Goal: Contribute content

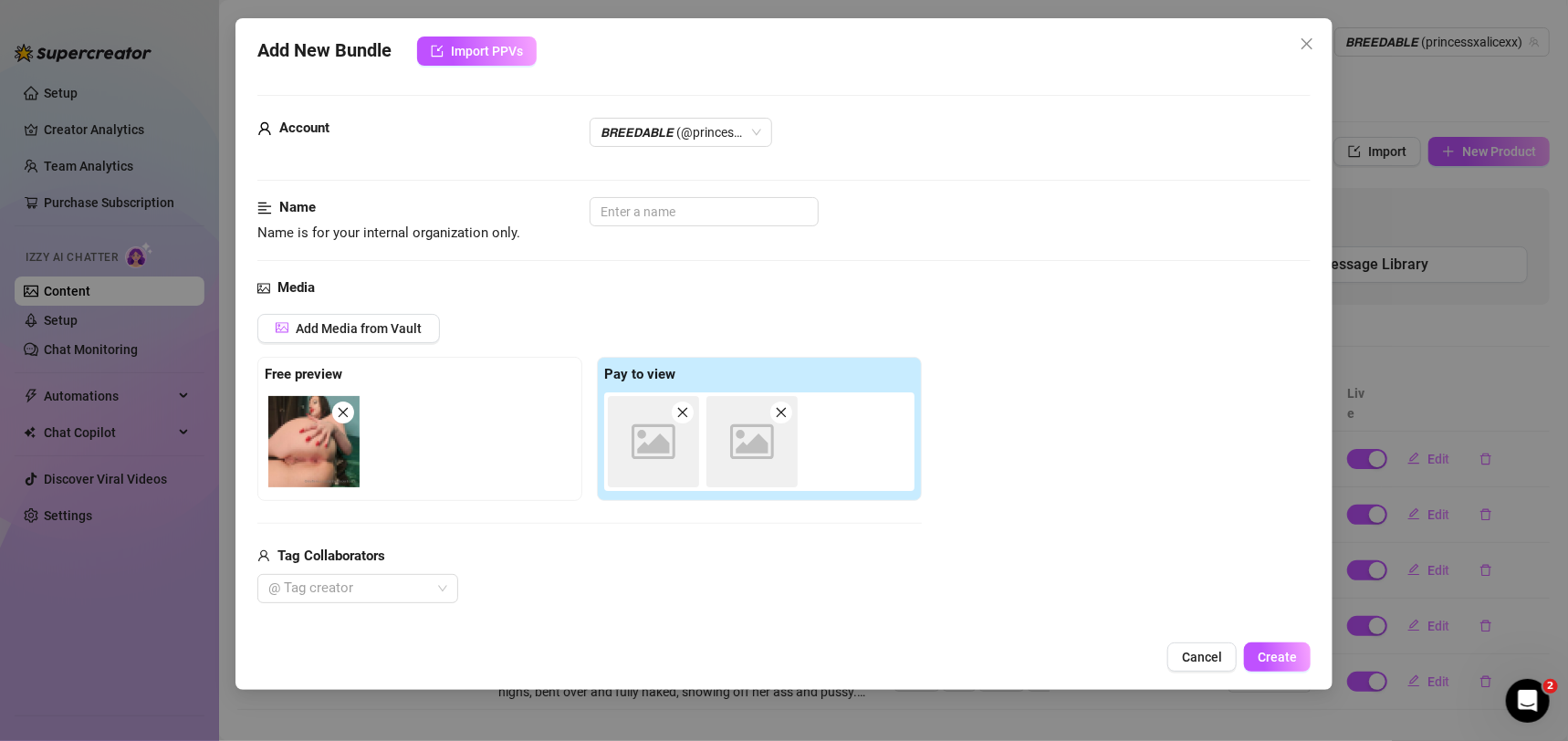
scroll to position [281, 0]
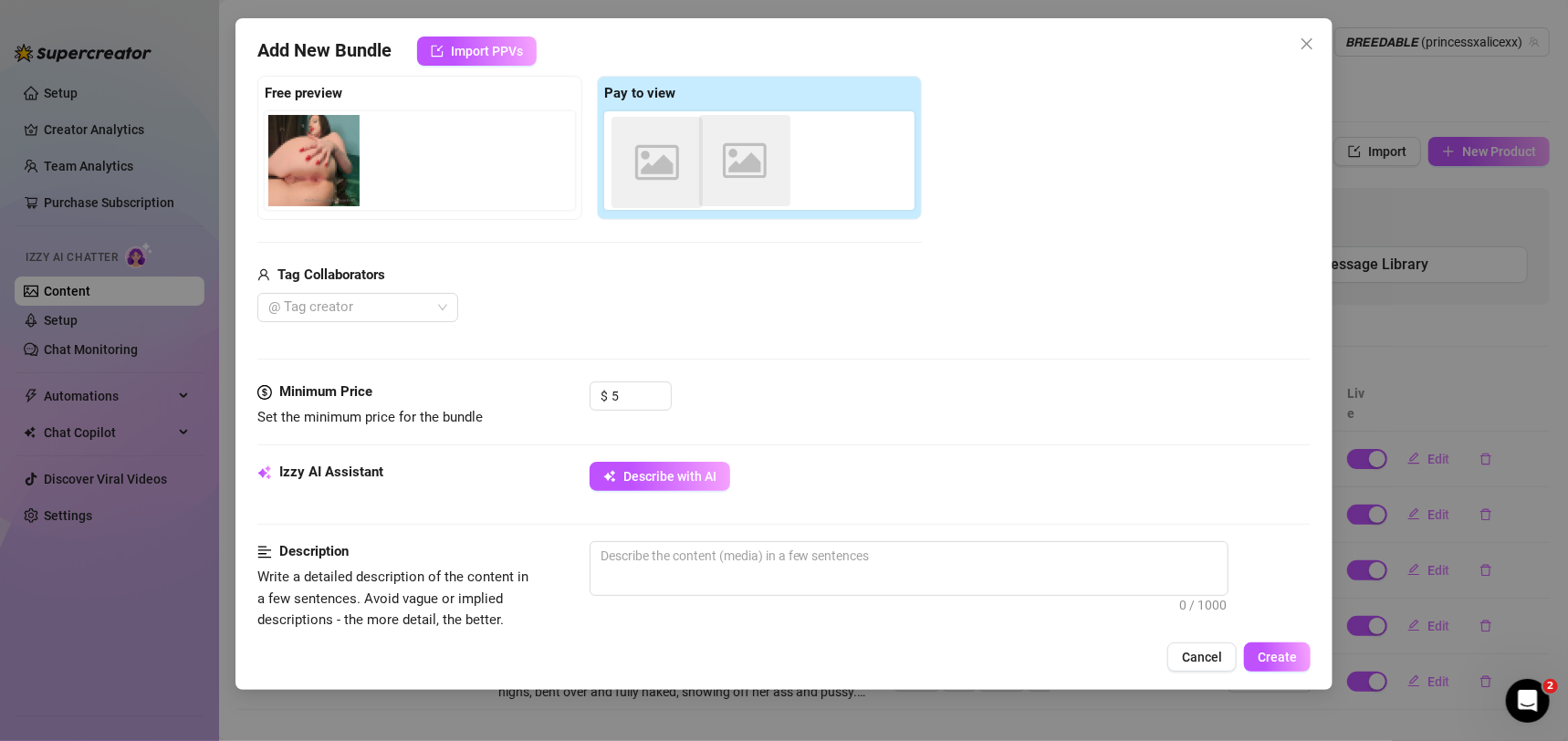
click at [676, 175] on div "Image placeholder Image placeholder" at bounding box center [763, 160] width 318 height 98
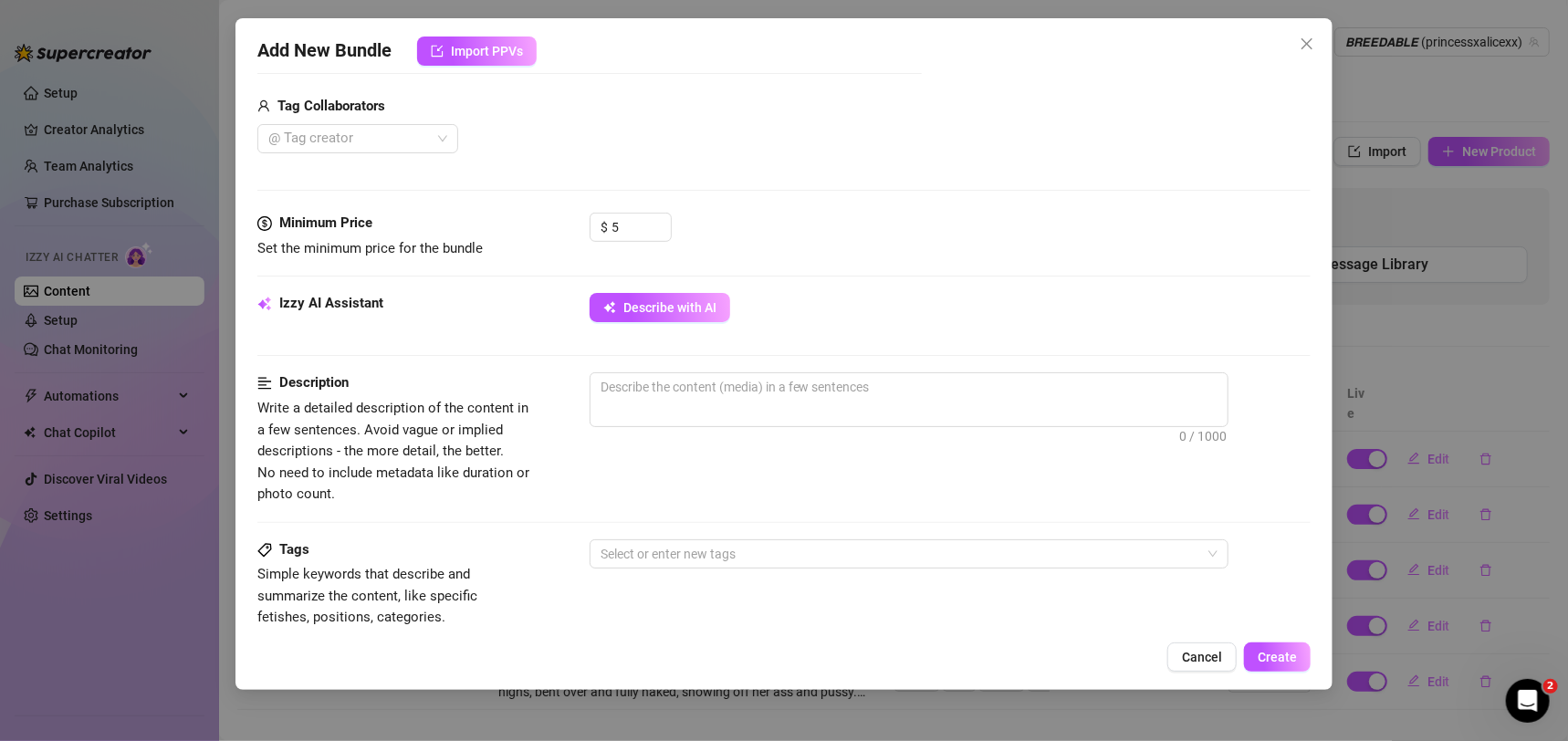
scroll to position [185, 0]
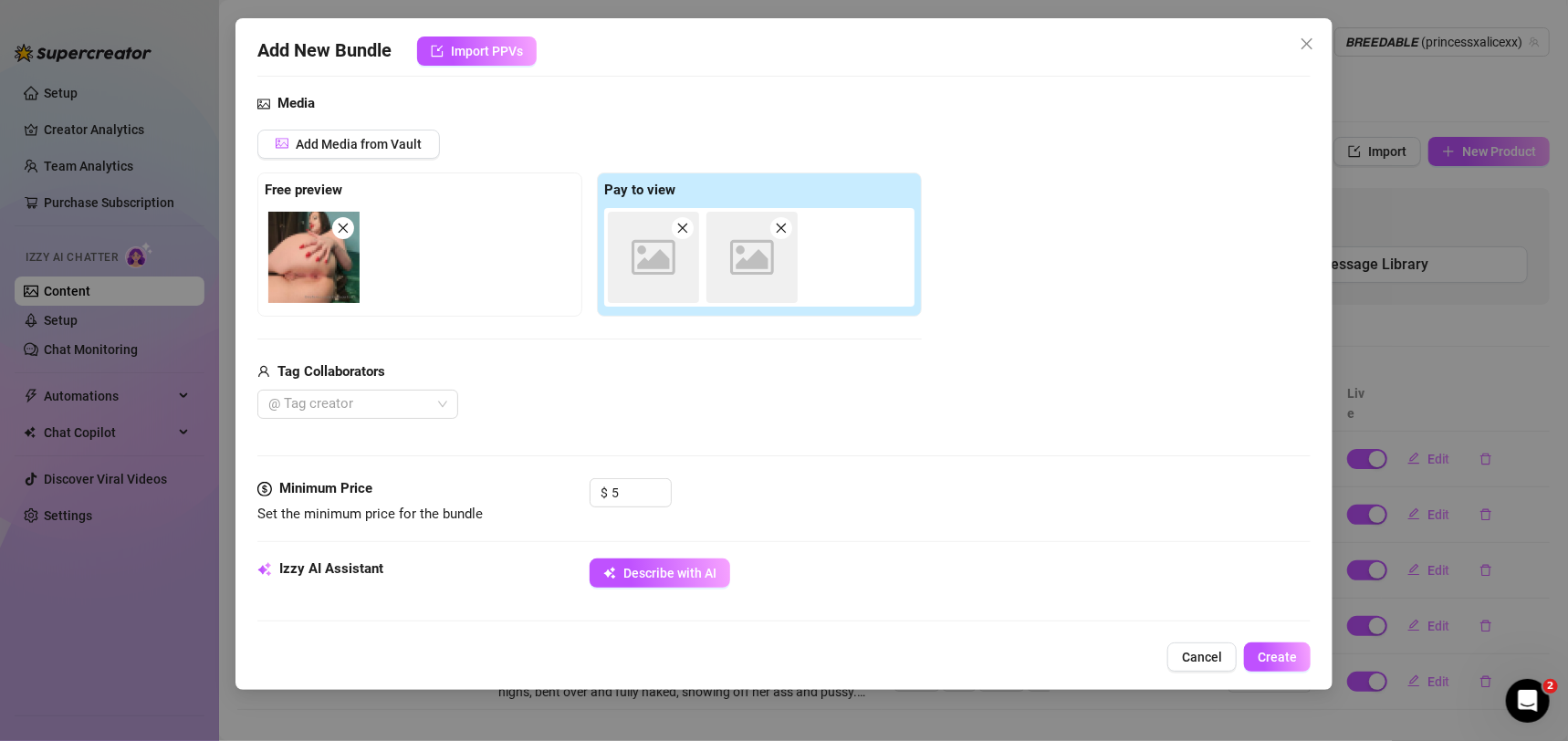
click at [689, 232] on span at bounding box center [683, 229] width 22 height 22
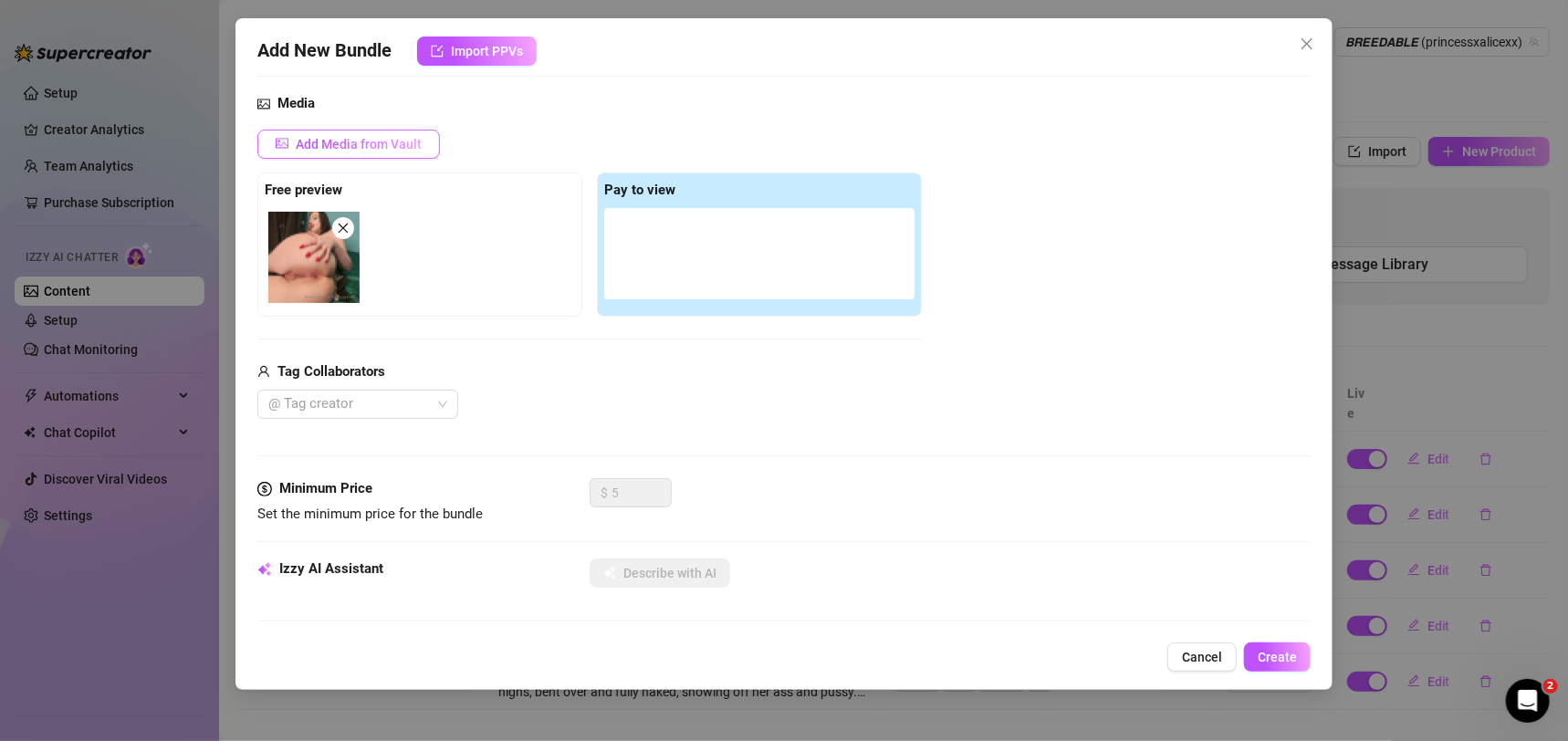
click at [329, 148] on span "Add Media from Vault" at bounding box center [358, 144] width 126 height 15
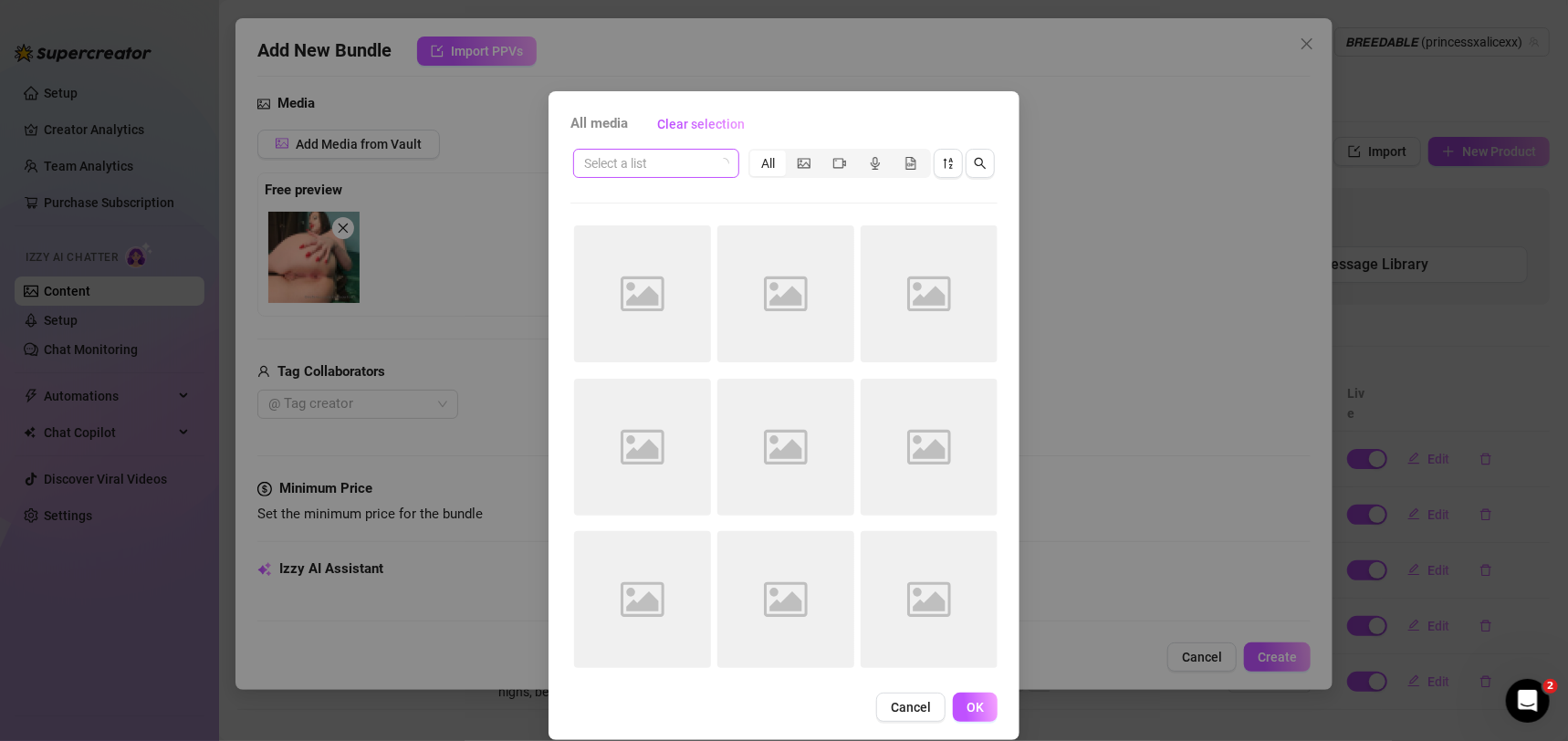
click at [610, 153] on input "search" at bounding box center [647, 163] width 128 height 28
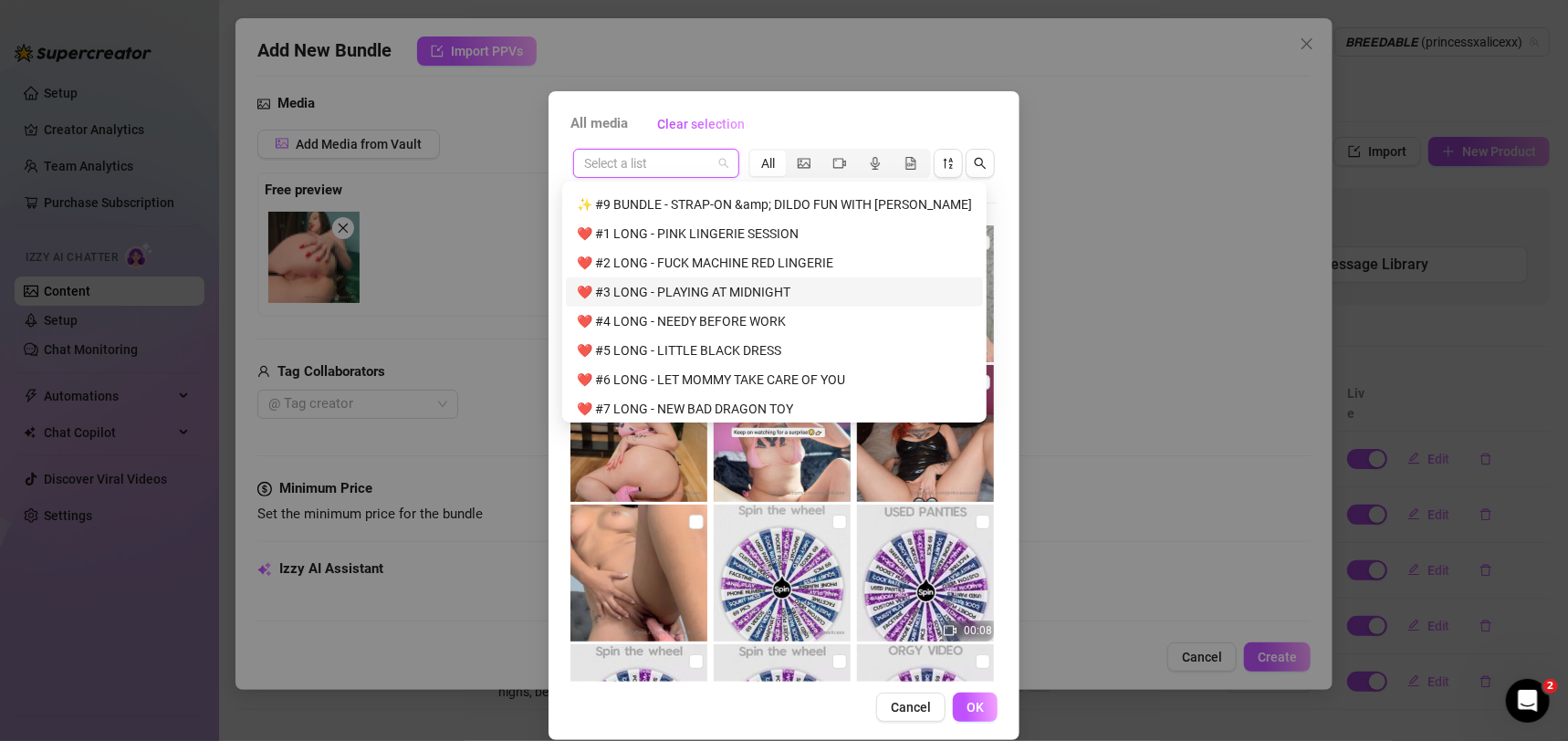
scroll to position [1297, 0]
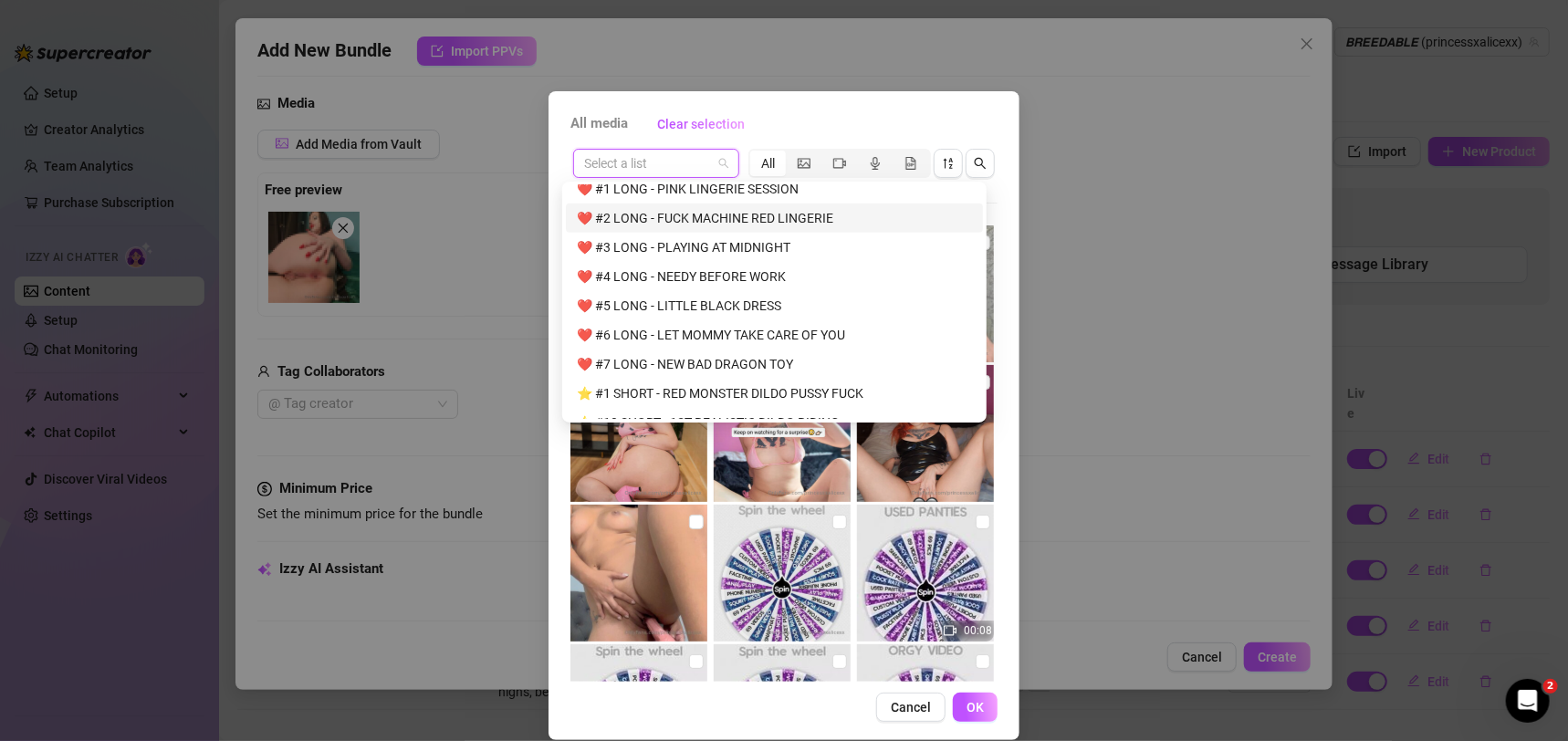
click at [801, 217] on div "❤️ #2 LONG - FUCK MACHINE RED LINGERIE" at bounding box center [774, 219] width 396 height 20
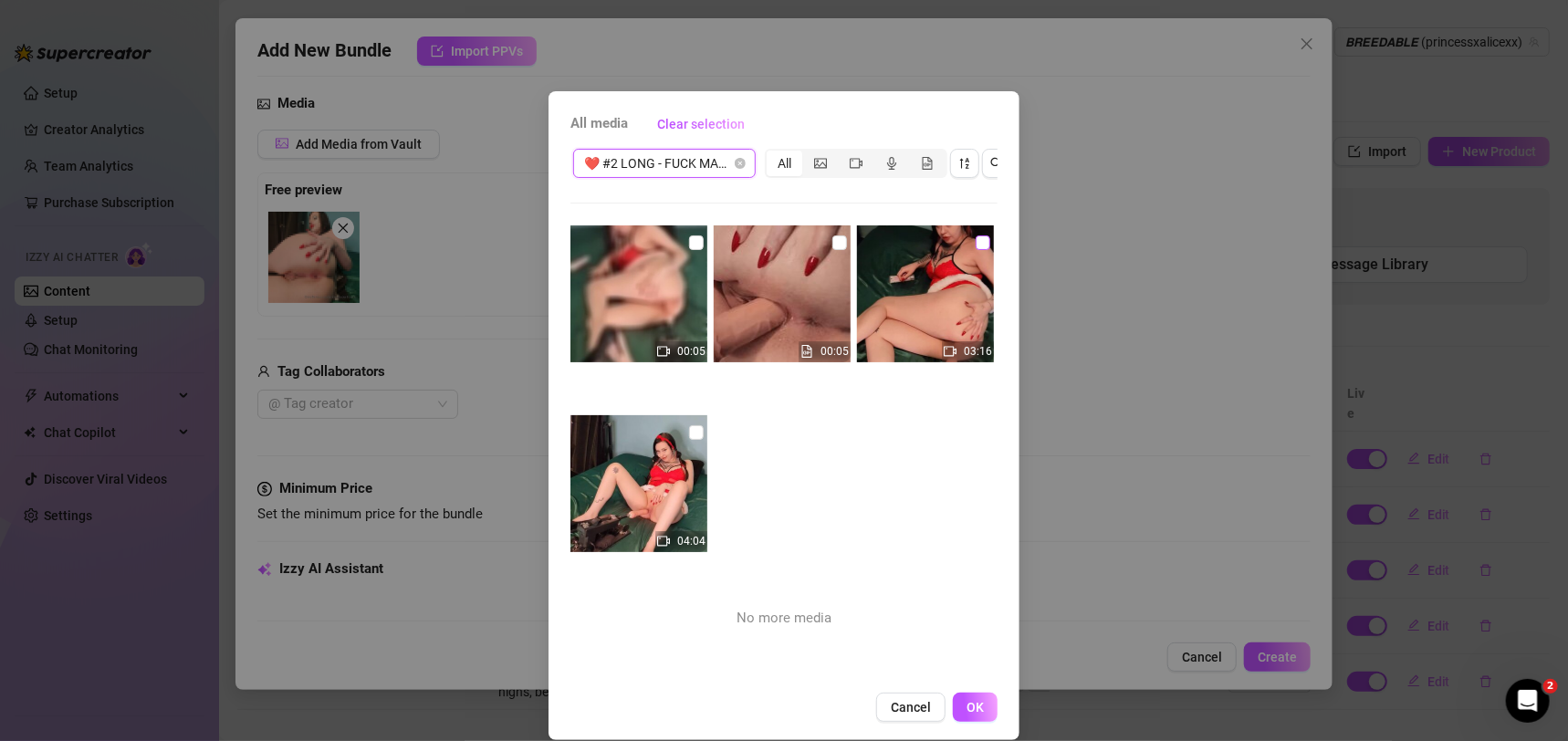
click at [976, 245] on input "checkbox" at bounding box center [983, 243] width 15 height 15
checkbox input "true"
click at [689, 425] on input "checkbox" at bounding box center [697, 432] width 15 height 15
checkbox input "true"
click at [973, 715] on span "OK" at bounding box center [975, 708] width 17 height 15
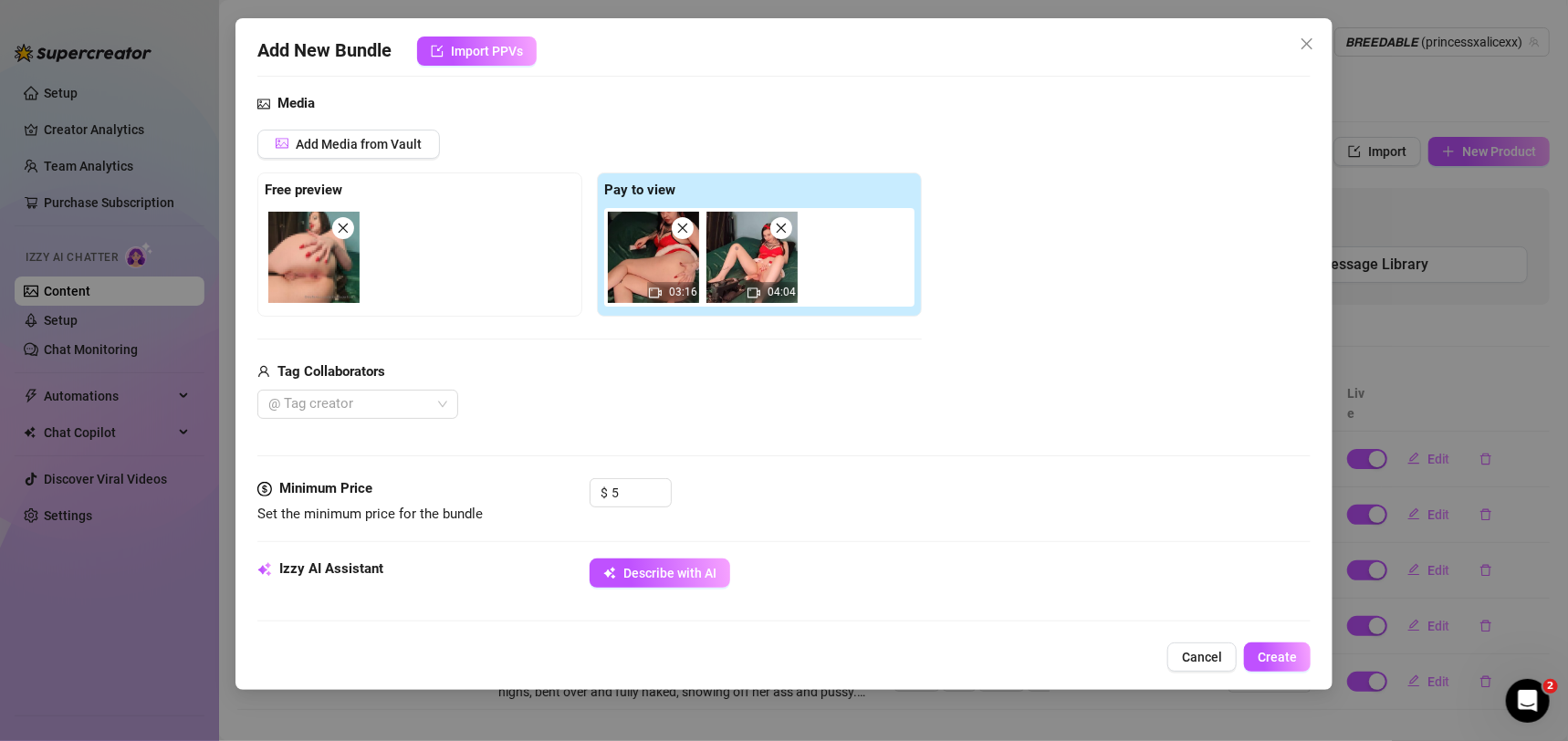
click at [659, 576] on span "Describe with AI" at bounding box center [669, 573] width 93 height 15
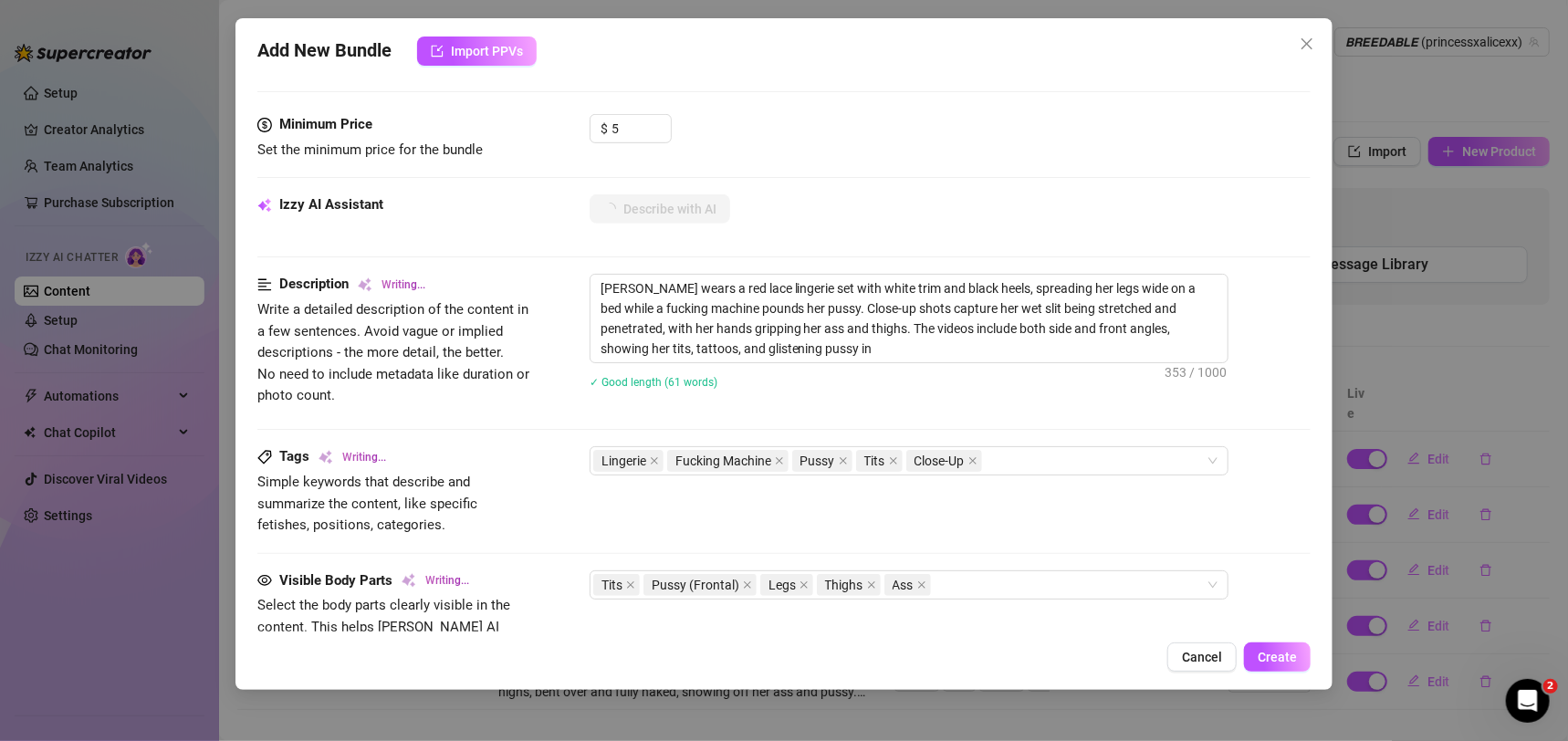
type textarea "[PERSON_NAME] wears a red lace lingerie set with white trim and black heels, sp…"
